Goal: Information Seeking & Learning: Check status

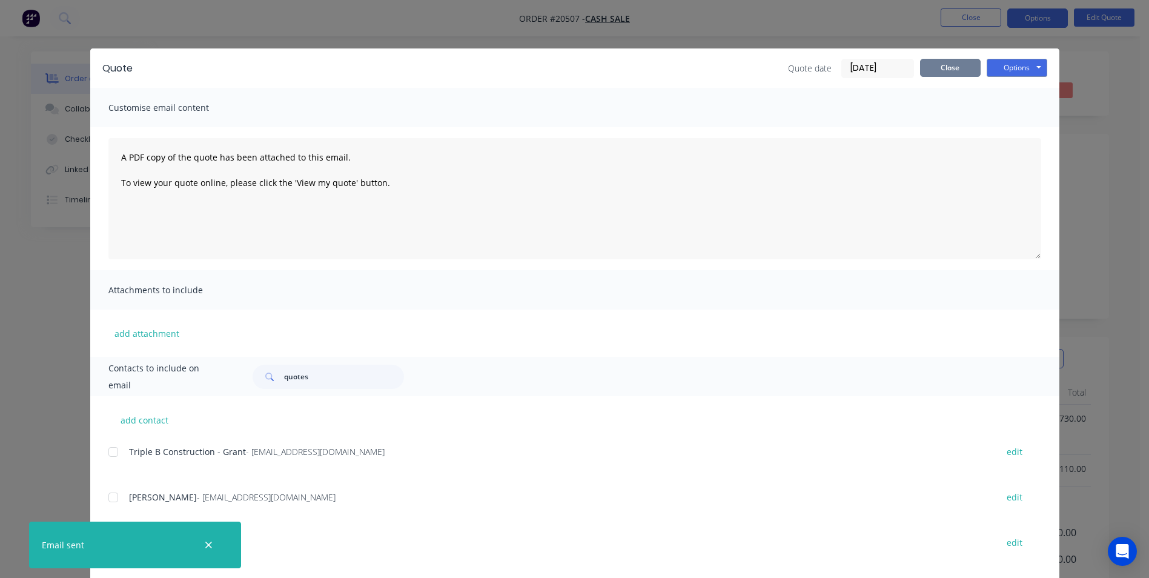
click at [935, 67] on button "Close" at bounding box center [950, 68] width 61 height 18
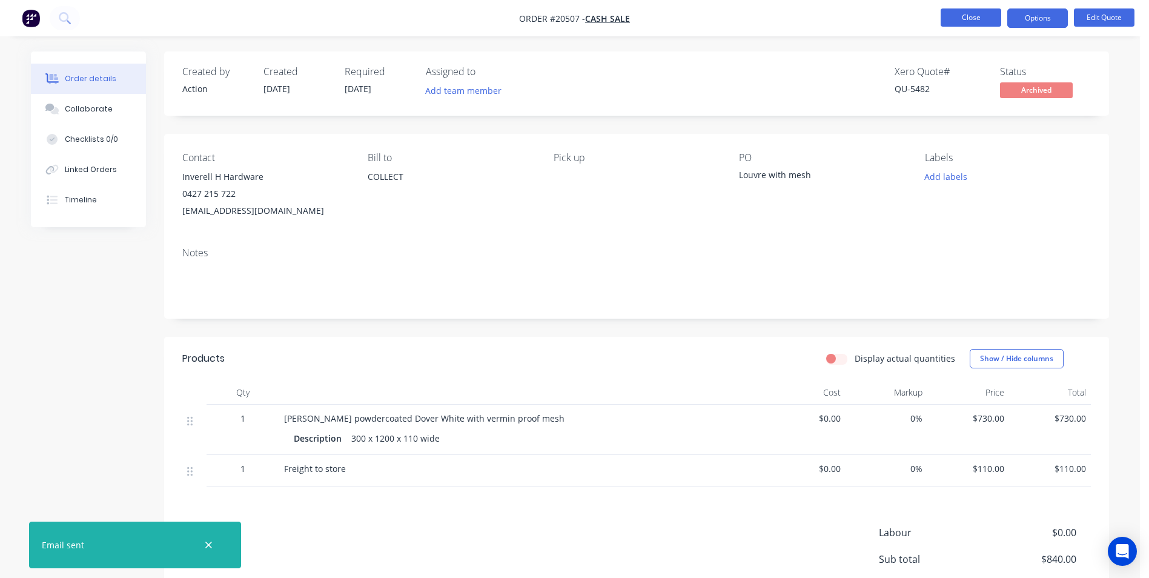
click at [949, 22] on button "Close" at bounding box center [971, 17] width 61 height 18
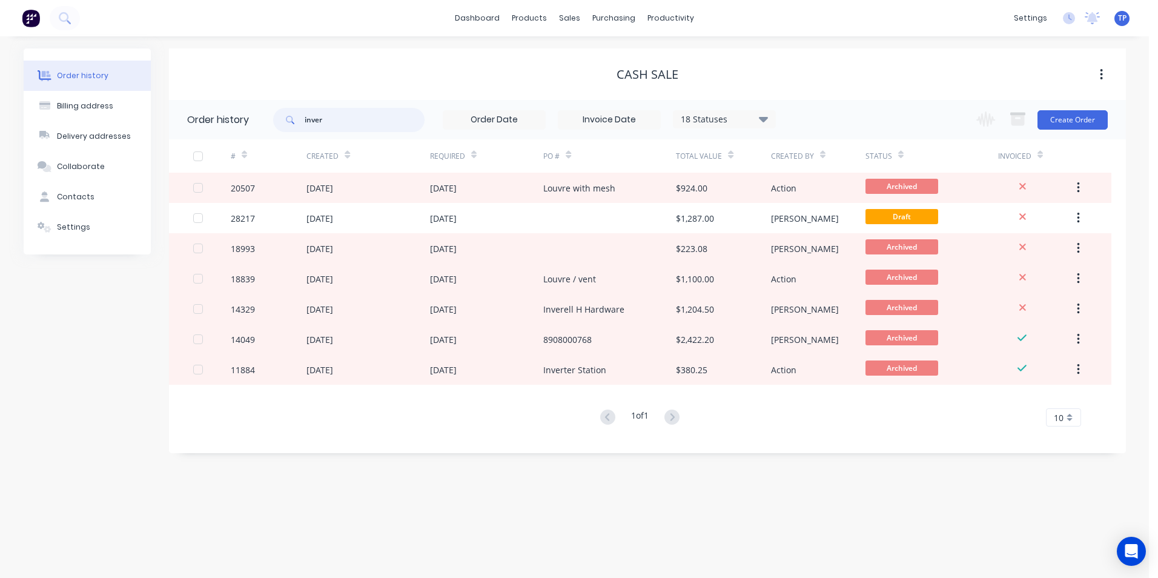
click at [334, 119] on input "inver" at bounding box center [365, 120] width 120 height 24
type input "i"
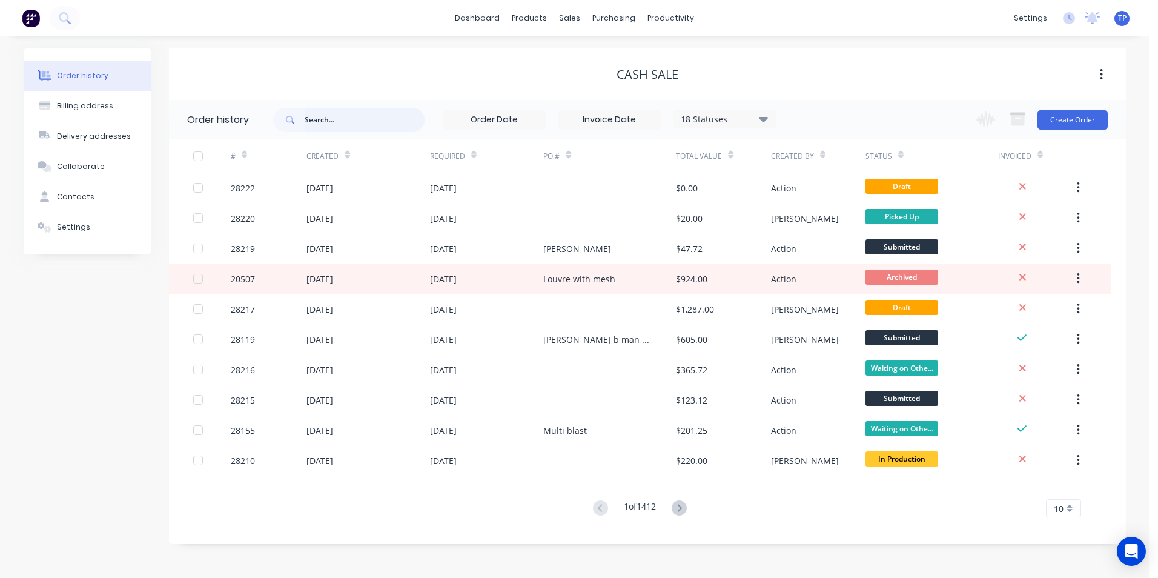
click at [307, 119] on input "text" at bounding box center [365, 120] width 120 height 24
type input "275"
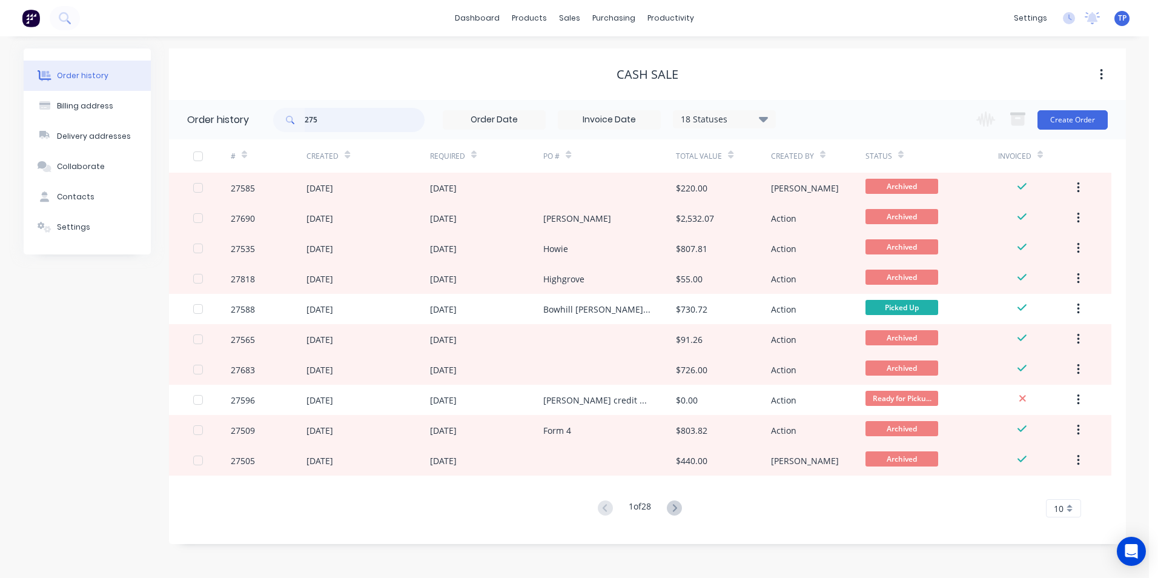
click at [324, 119] on input "275" at bounding box center [365, 120] width 120 height 24
type input "27524"
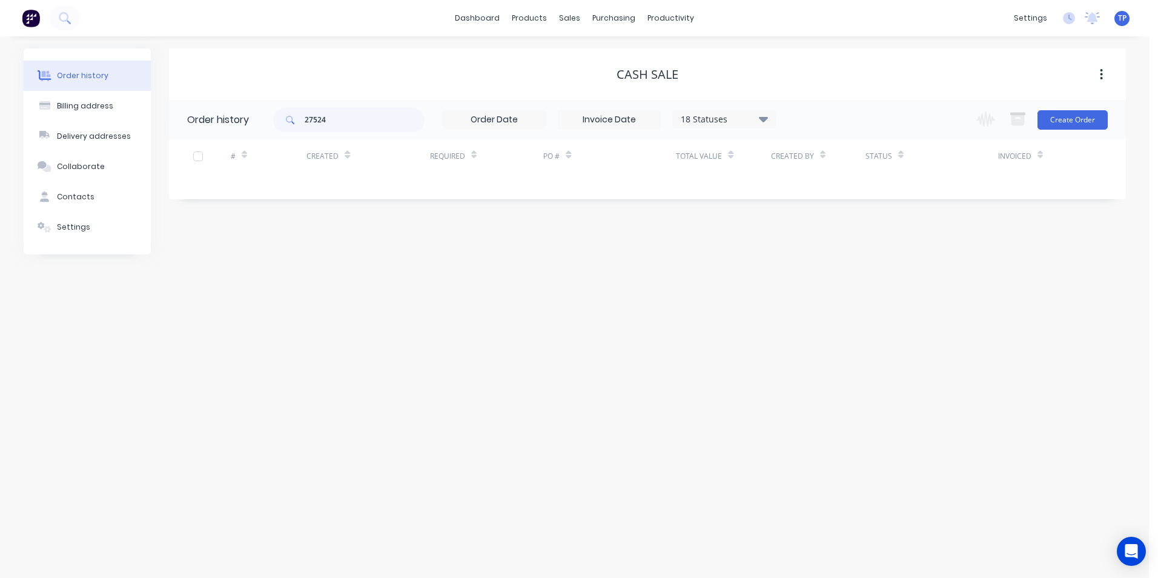
click at [761, 118] on icon at bounding box center [762, 118] width 9 height 5
click at [824, 259] on label at bounding box center [824, 259] width 0 height 0
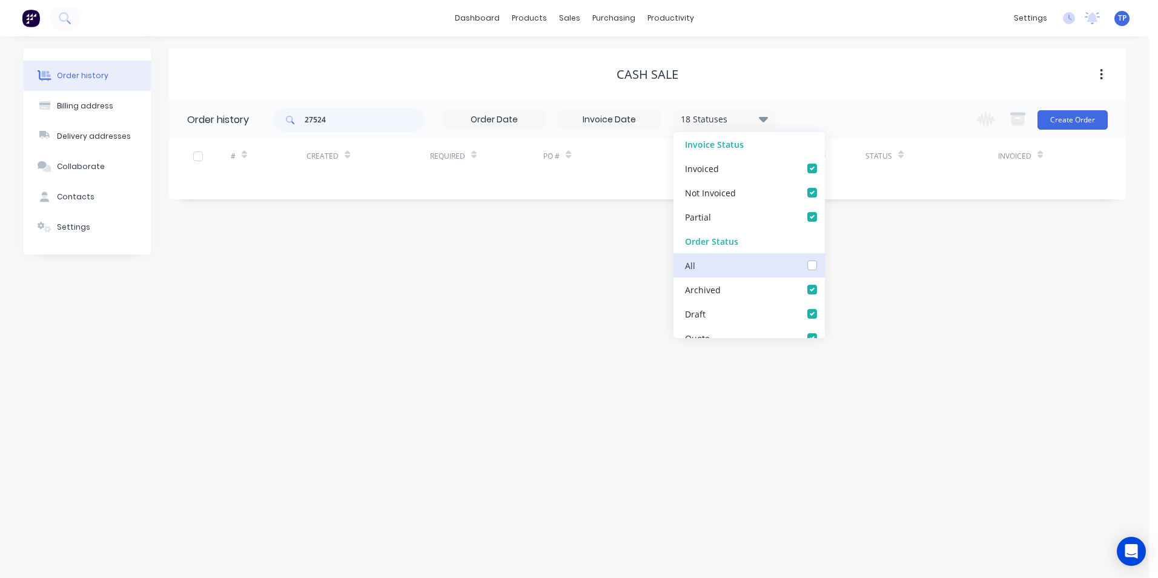
click at [824, 263] on input "checkbox" at bounding box center [829, 265] width 10 height 12
checkbox input "true"
click at [563, 293] on div "Order history Billing address Delivery addresses Collaborate Contacts Settings …" at bounding box center [574, 307] width 1149 height 542
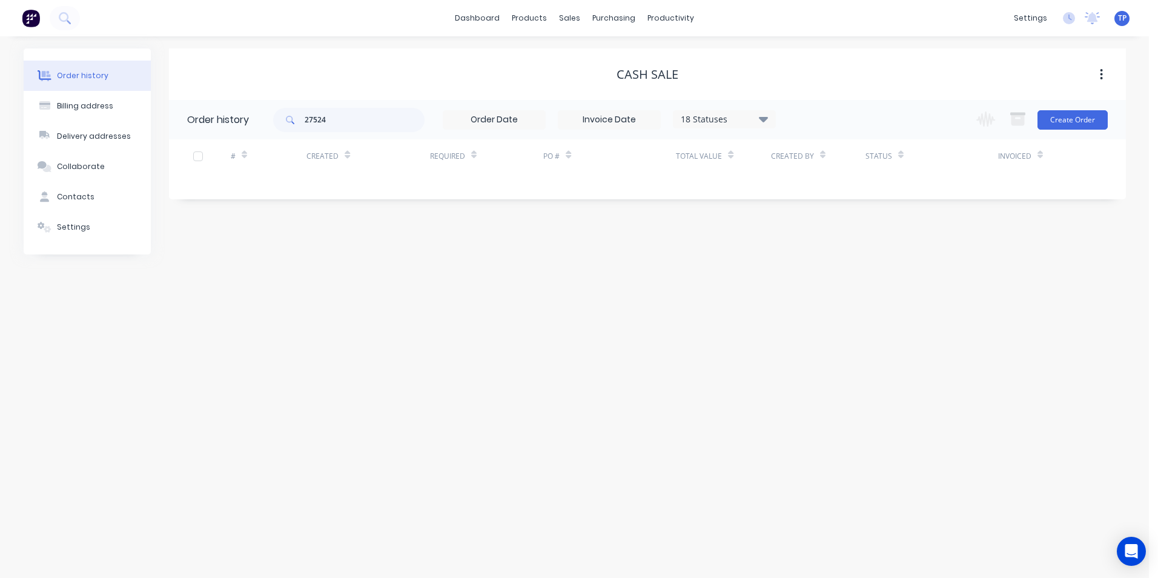
click at [760, 115] on icon at bounding box center [763, 118] width 9 height 15
click at [804, 260] on div "All" at bounding box center [749, 265] width 151 height 24
click at [434, 253] on div "CASH SALE Order history 27524 18 Statuses Invoice Status Invoiced Not Invoiced …" at bounding box center [647, 151] width 957 height 206
click at [356, 116] on input "27524" at bounding box center [365, 120] width 120 height 24
type input "2"
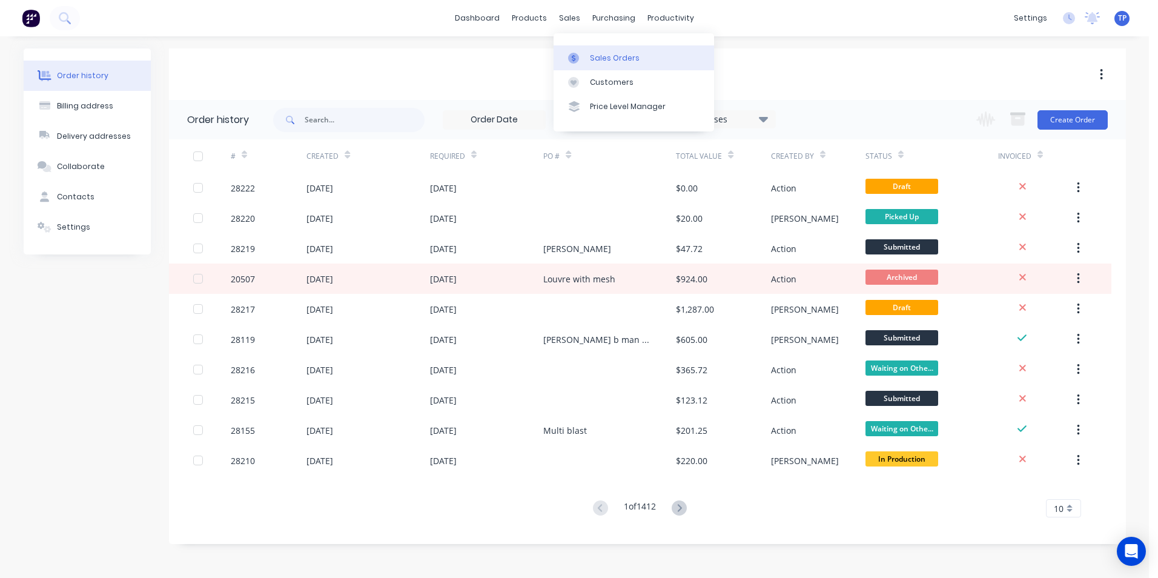
click at [623, 58] on div "Sales Orders" at bounding box center [615, 58] width 50 height 11
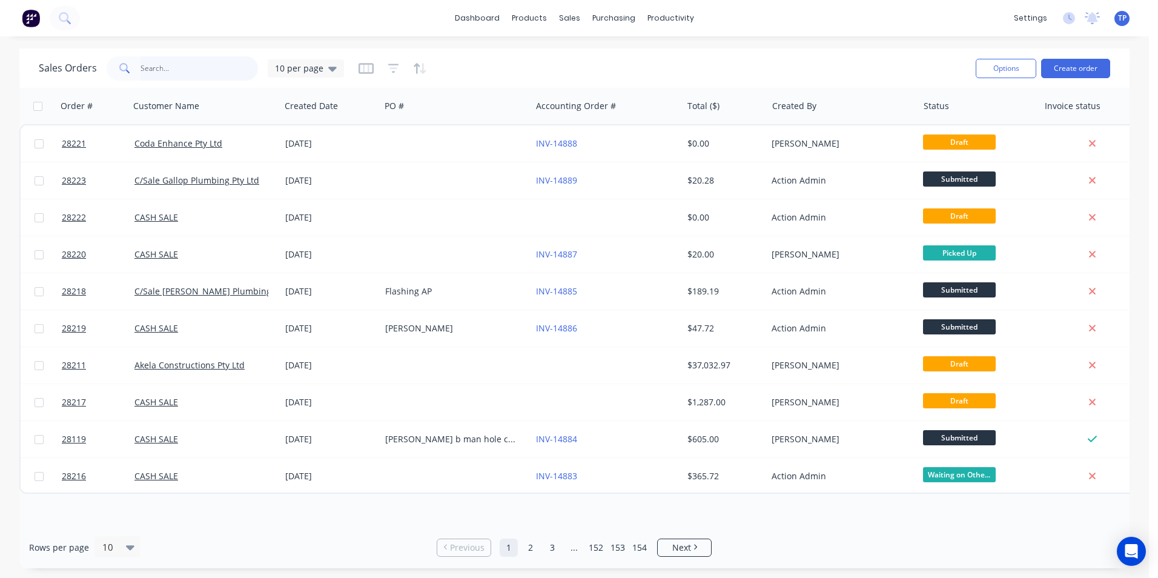
click at [214, 68] on input "text" at bounding box center [200, 68] width 118 height 24
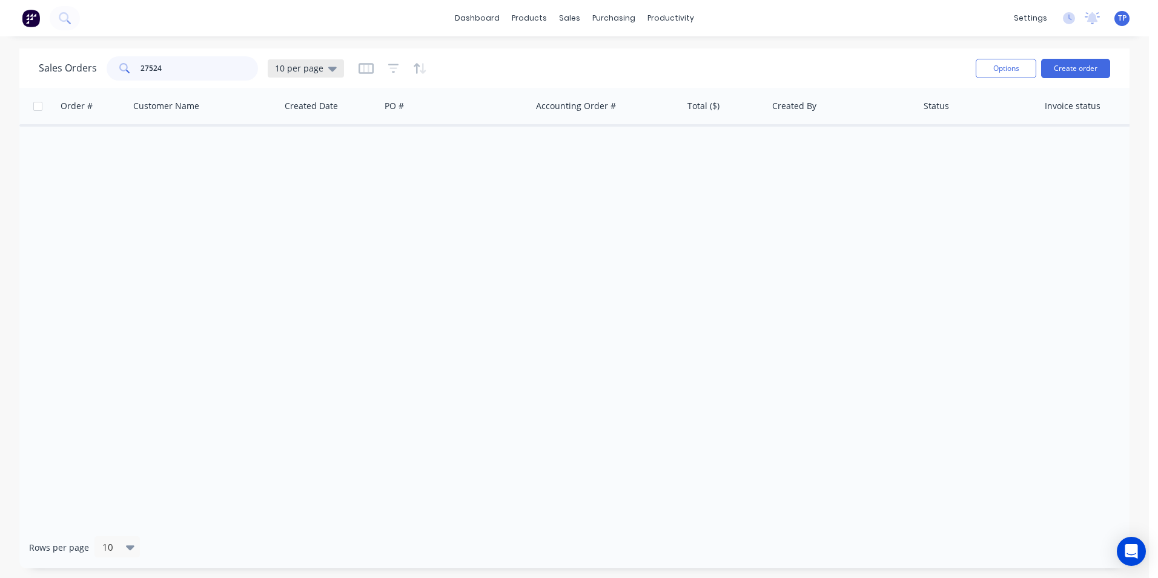
type input "27524"
click at [333, 68] on icon at bounding box center [332, 69] width 8 height 5
click at [299, 220] on button "Archived" at bounding box center [340, 220] width 138 height 14
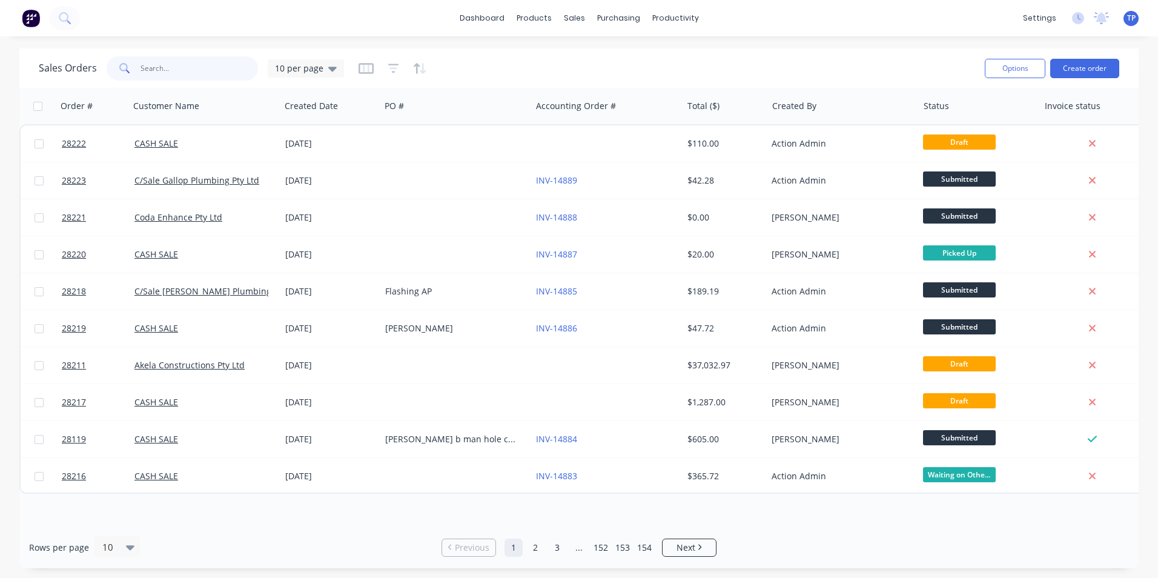
click at [150, 65] on input "text" at bounding box center [200, 68] width 118 height 24
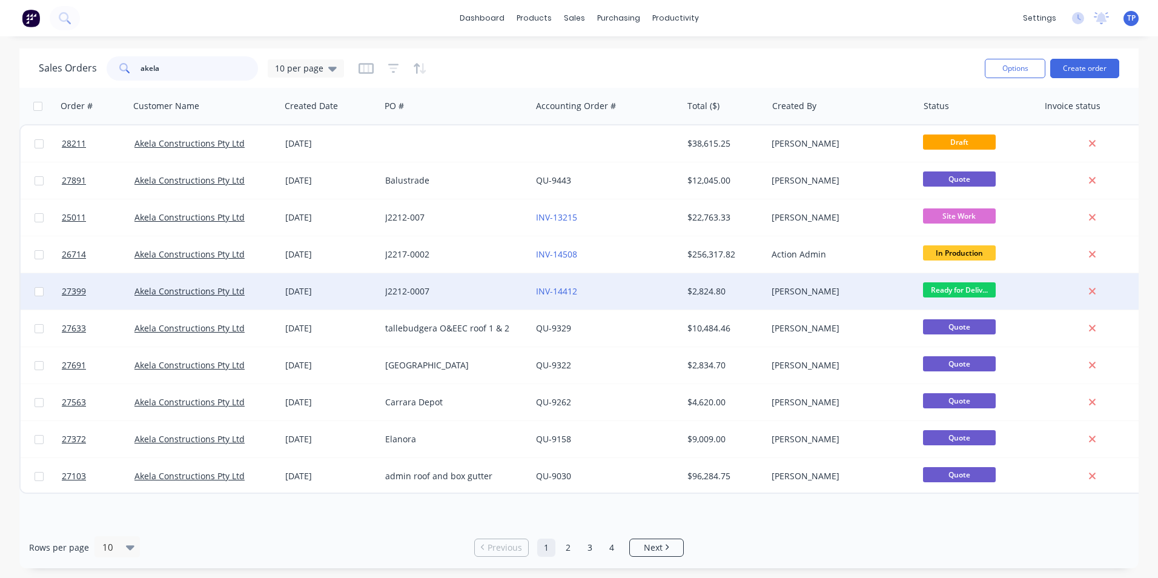
type input "akela"
click at [624, 294] on div "INV-14412" at bounding box center [603, 291] width 134 height 12
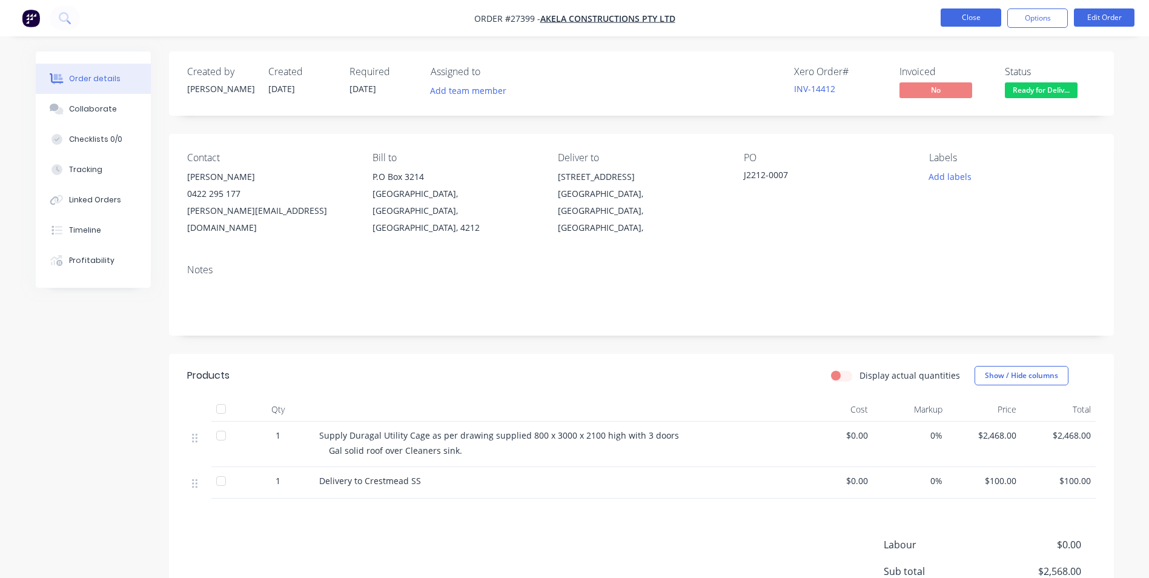
click at [946, 16] on button "Close" at bounding box center [971, 17] width 61 height 18
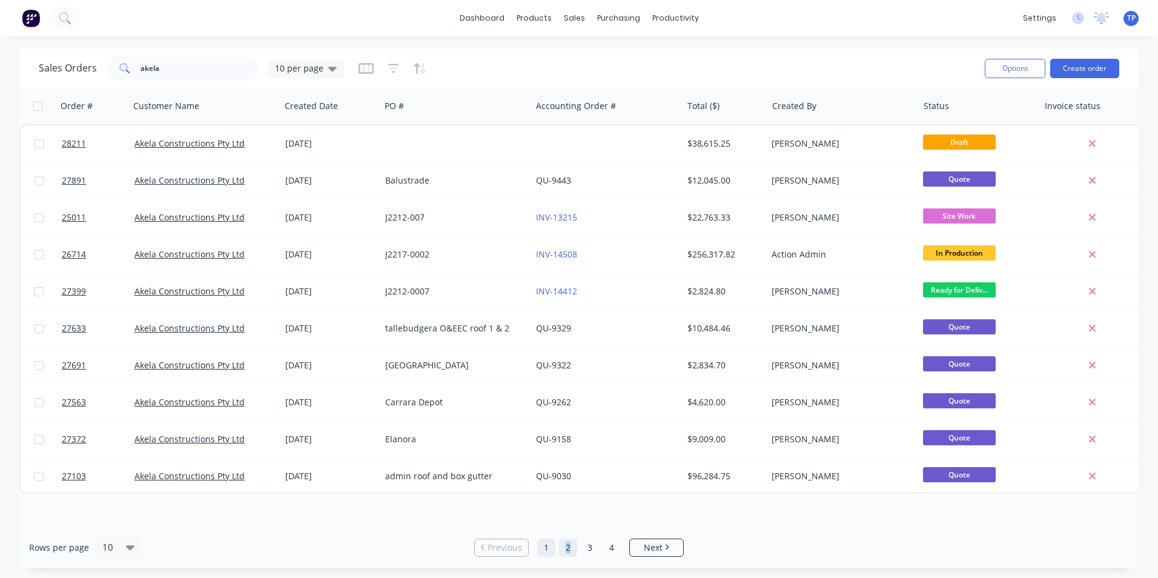
click at [568, 545] on link "2" at bounding box center [568, 548] width 18 height 18
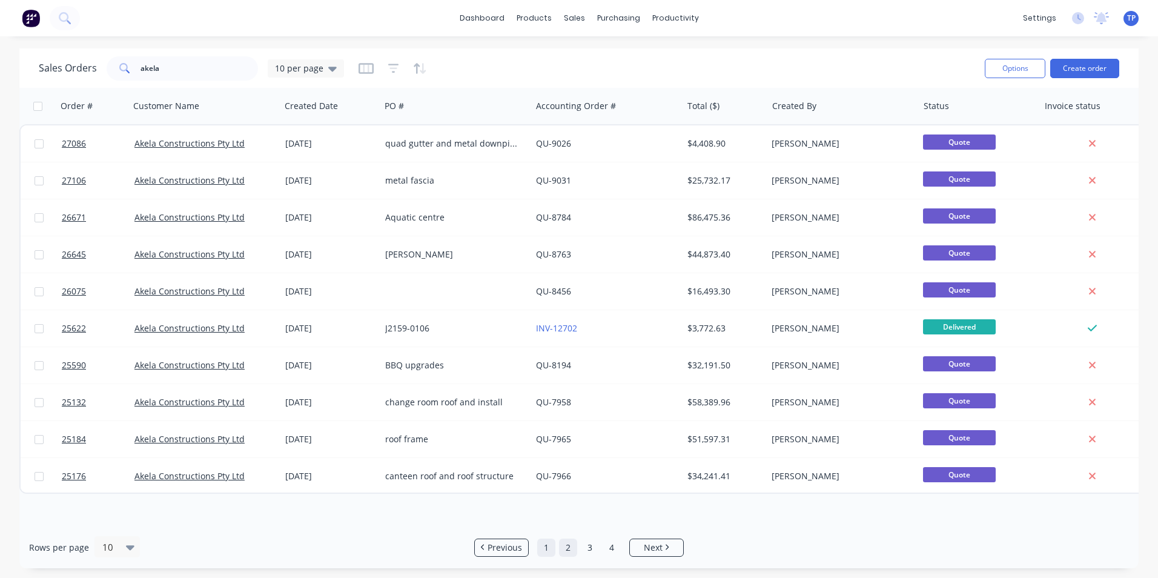
click at [548, 548] on link "1" at bounding box center [546, 548] width 18 height 18
